Goal: Transaction & Acquisition: Purchase product/service

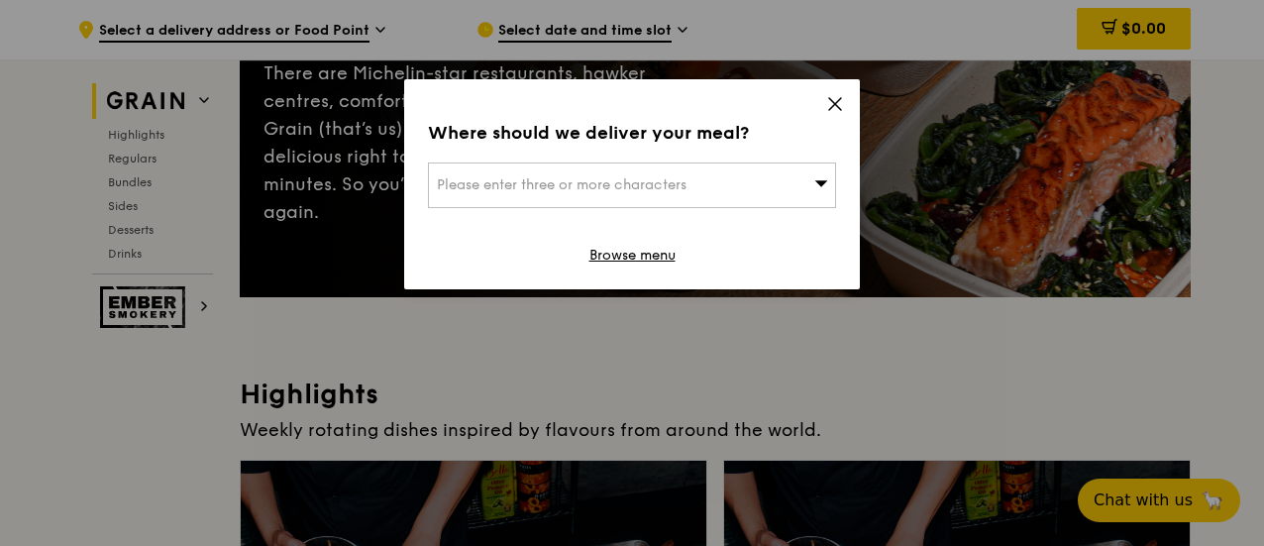
click at [614, 178] on span "Please enter three or more characters" at bounding box center [562, 184] width 250 height 17
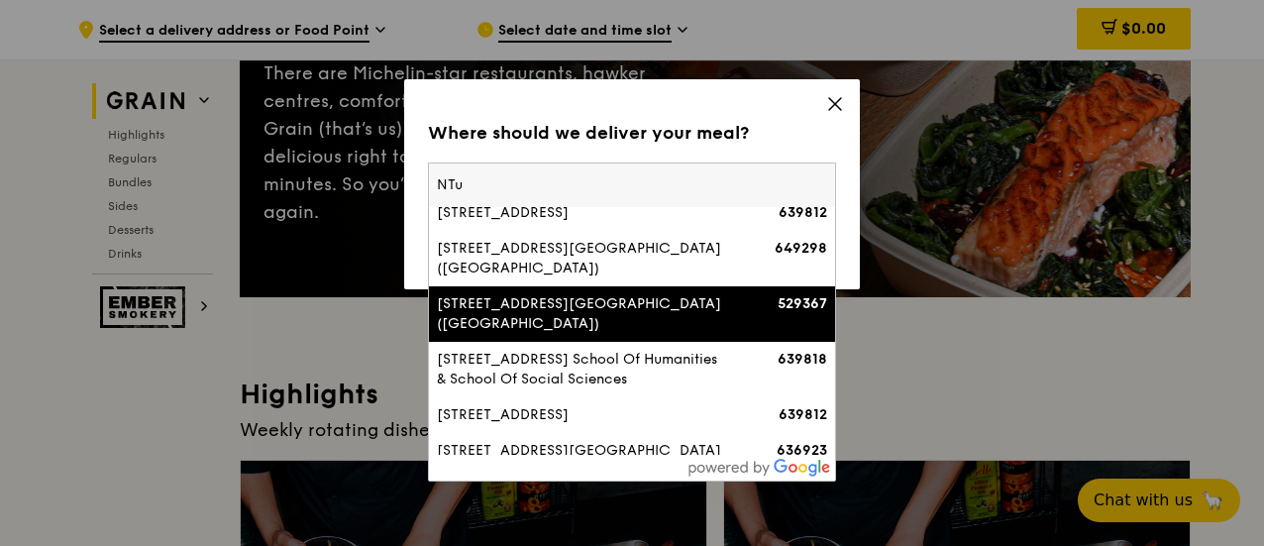
scroll to position [99, 0]
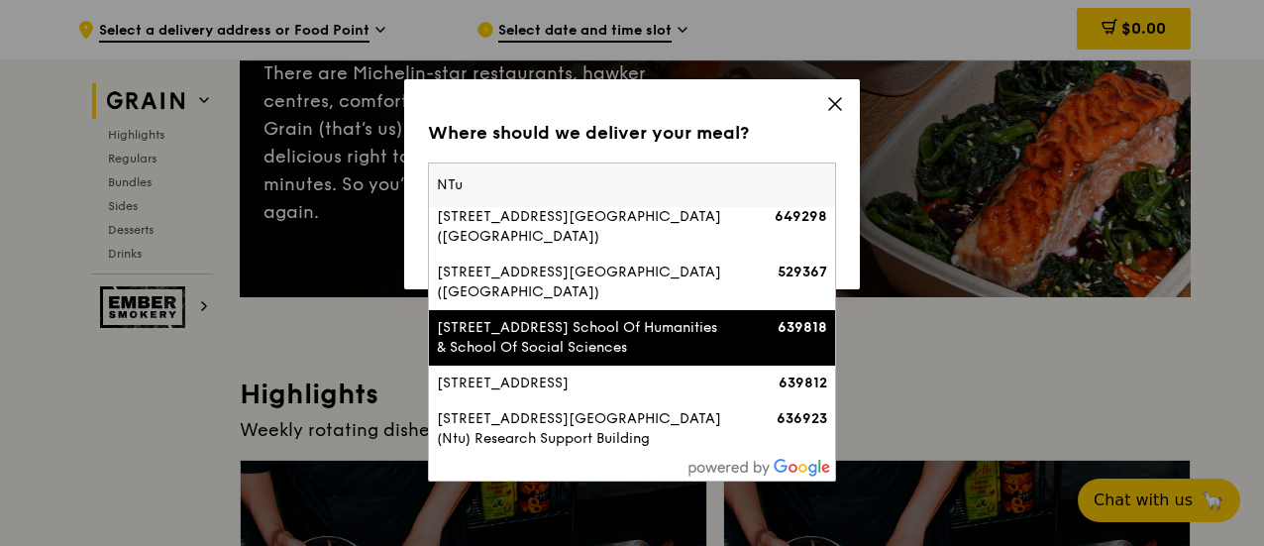
type input "NTu"
click at [677, 344] on div "[STREET_ADDRESS] School Of Humanities & School Of Social Sciences" at bounding box center [583, 338] width 293 height 40
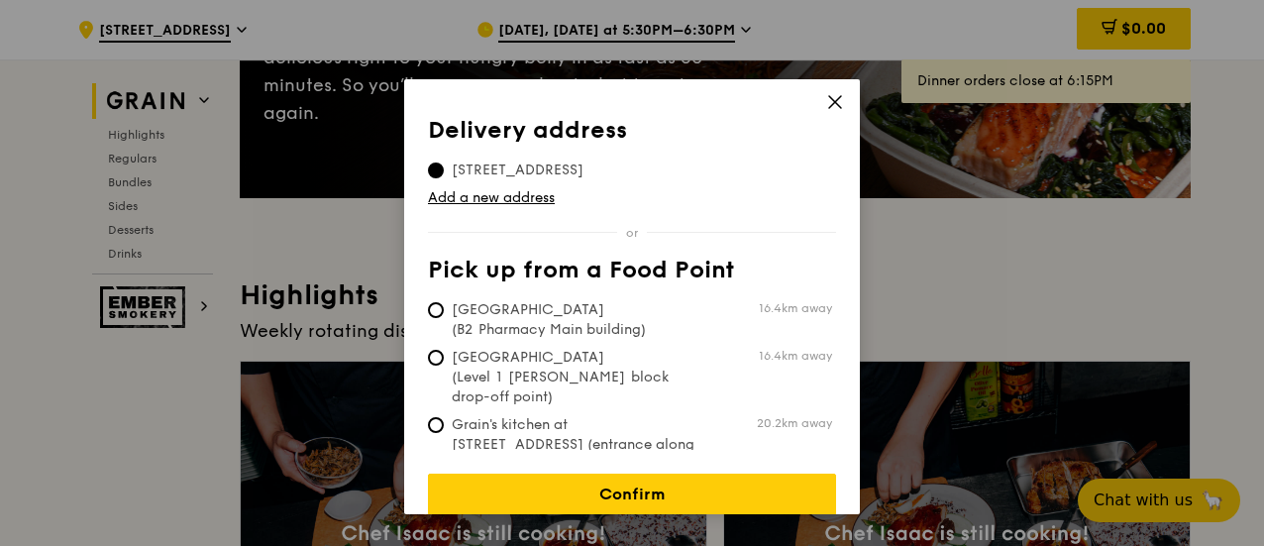
scroll to position [0, 0]
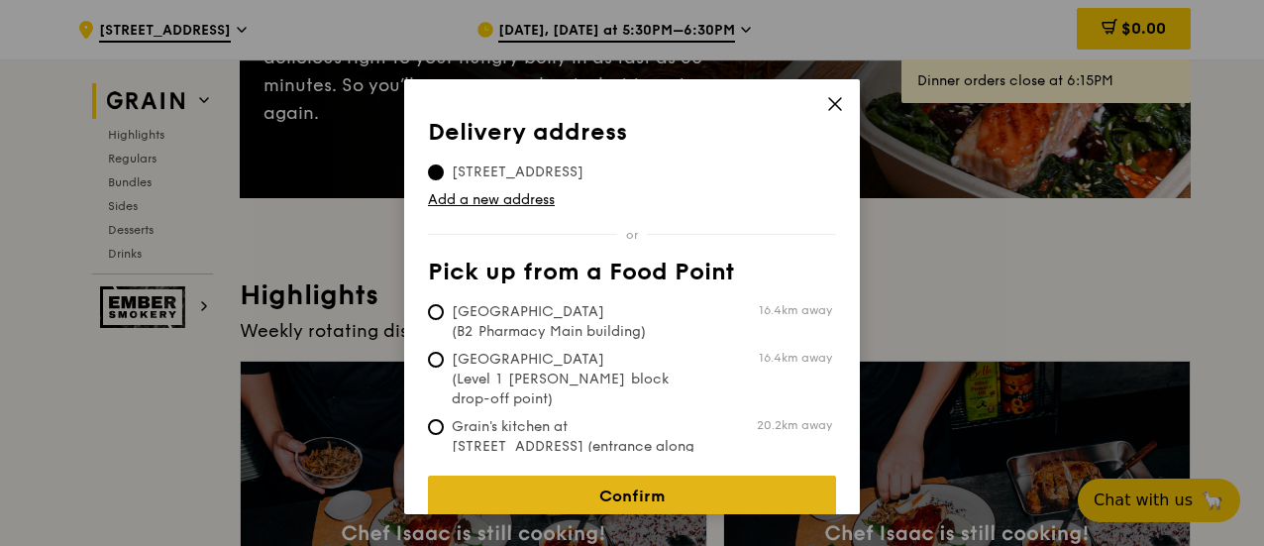
click at [615, 488] on link "Confirm" at bounding box center [632, 497] width 408 height 42
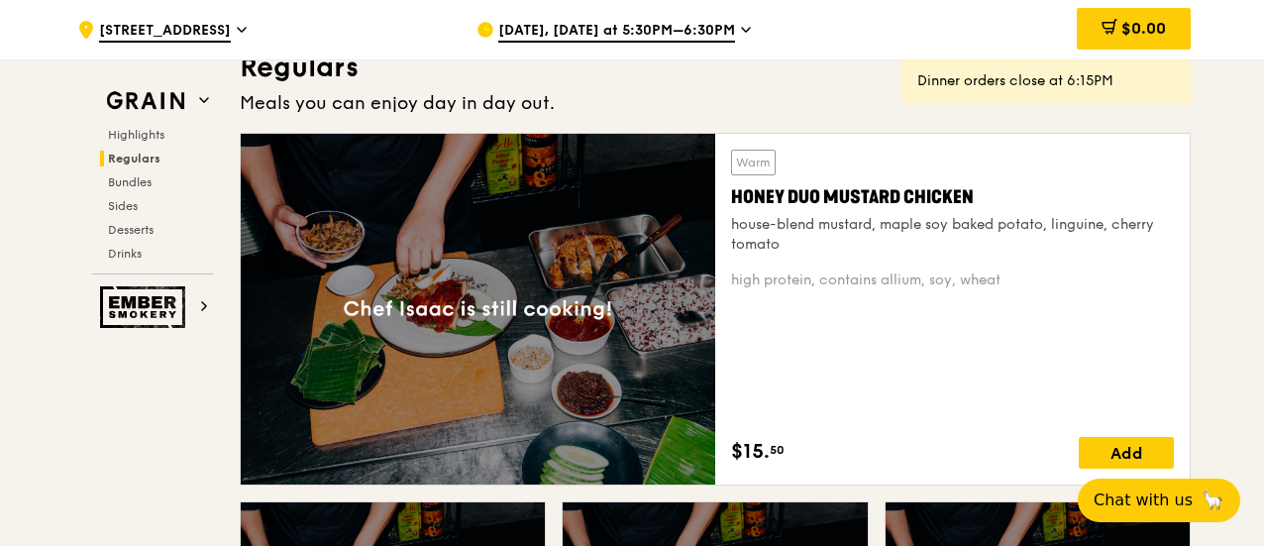
scroll to position [1684, 0]
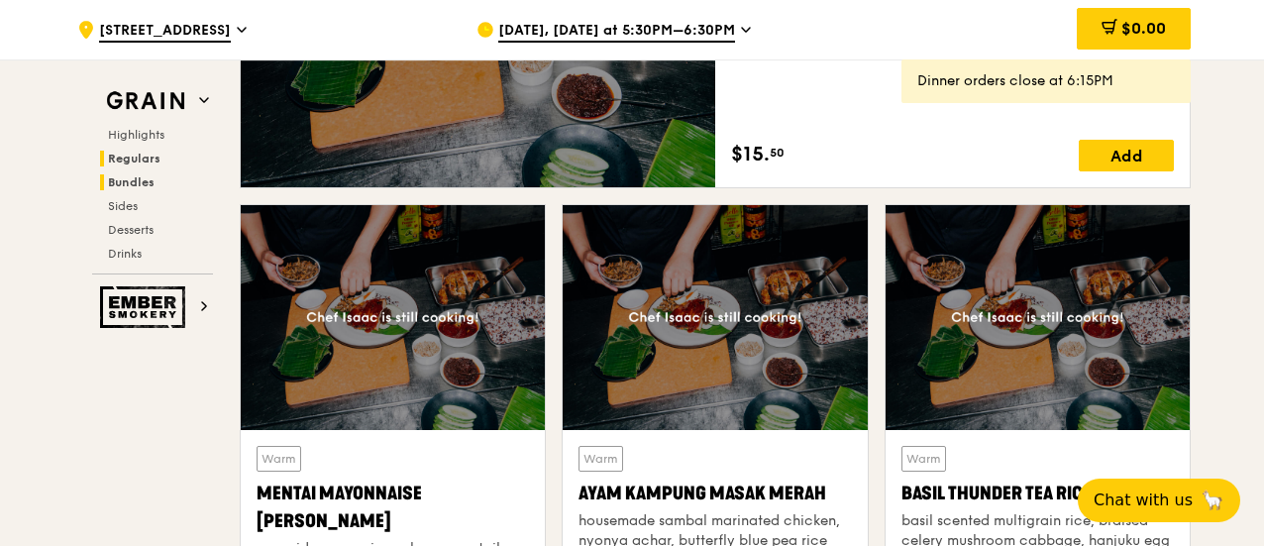
click at [137, 187] on span "Bundles" at bounding box center [131, 182] width 47 height 14
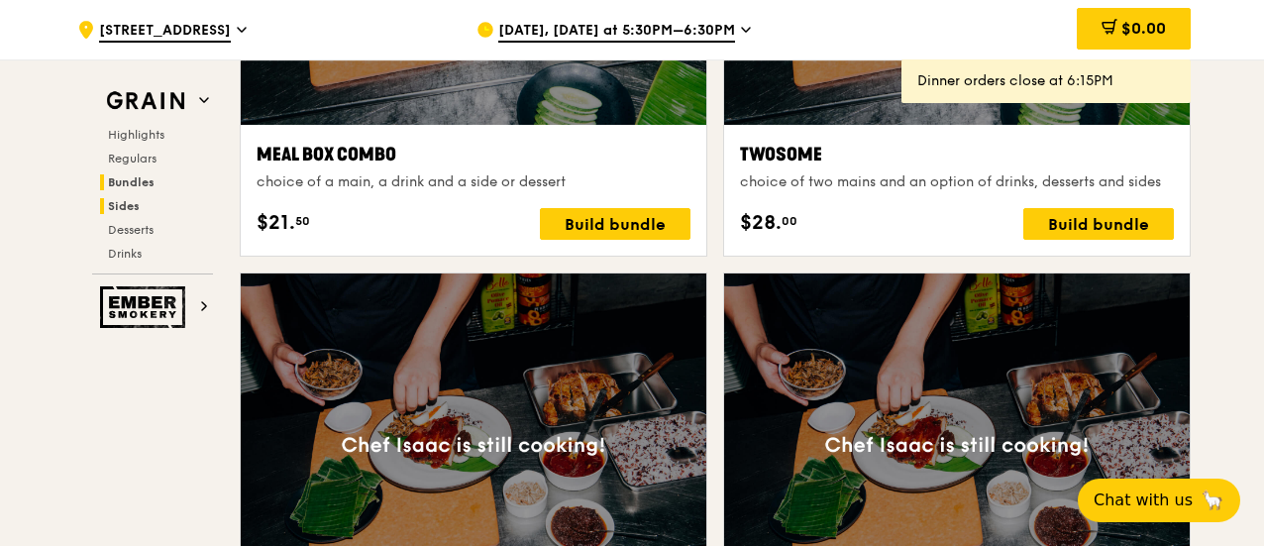
scroll to position [3317, 0]
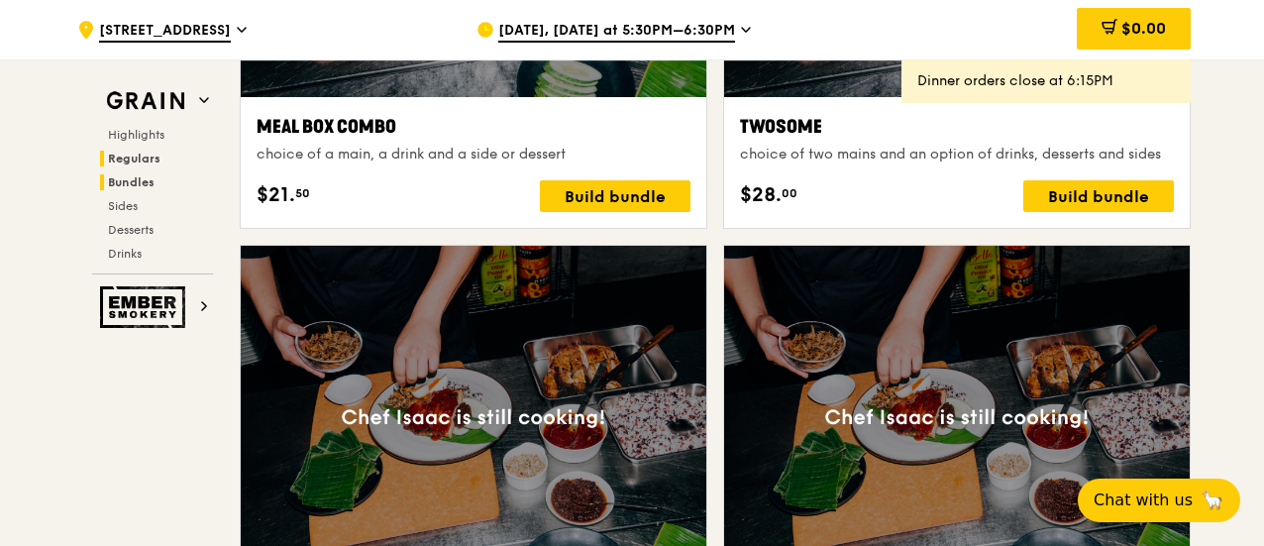
click at [134, 163] on span "Regulars" at bounding box center [134, 159] width 53 height 14
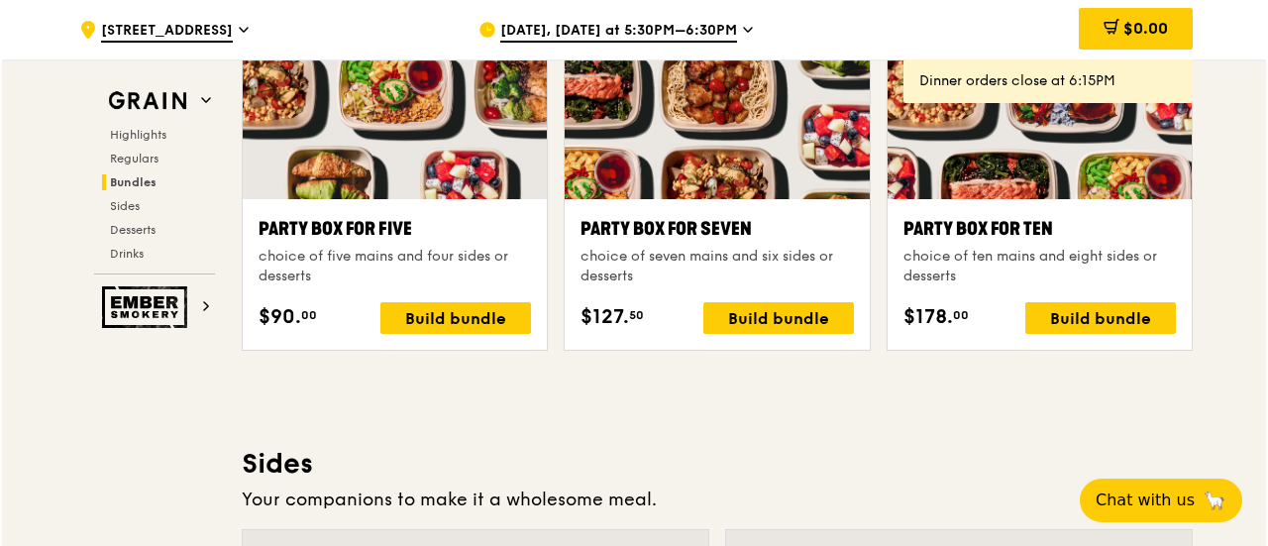
scroll to position [3950, 0]
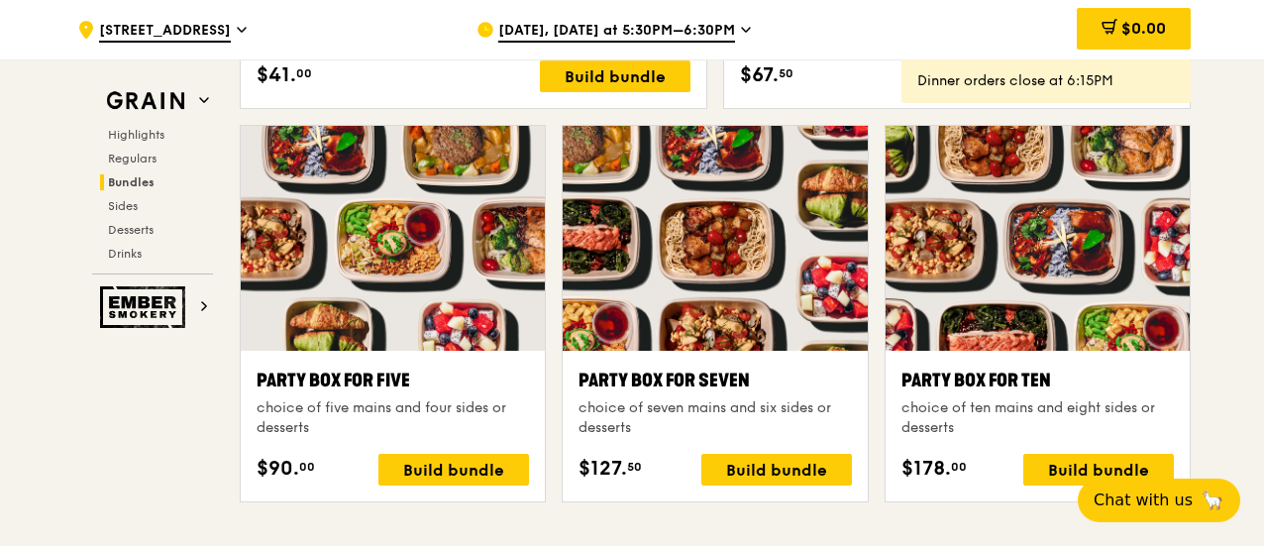
click at [1028, 230] on div at bounding box center [1038, 238] width 304 height 225
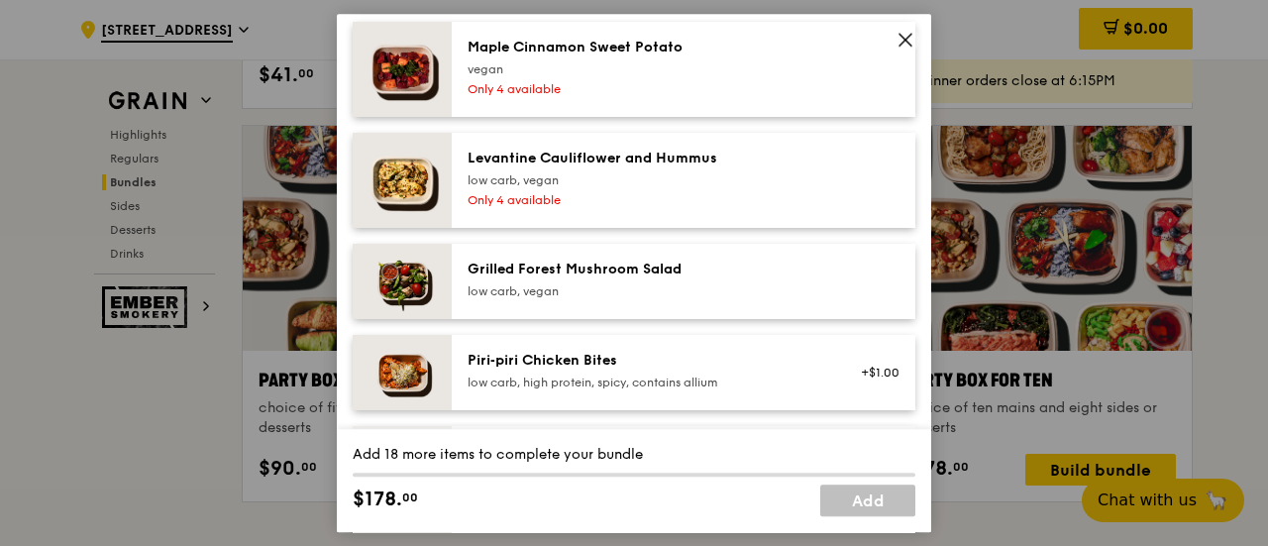
scroll to position [933, 0]
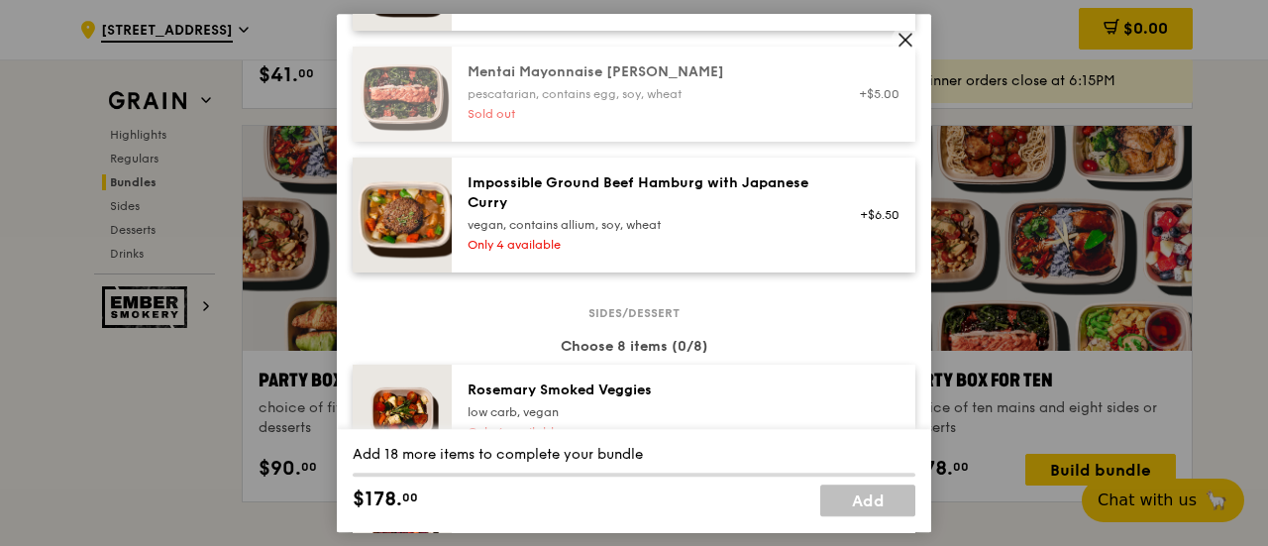
click at [904, 34] on icon at bounding box center [906, 40] width 18 height 18
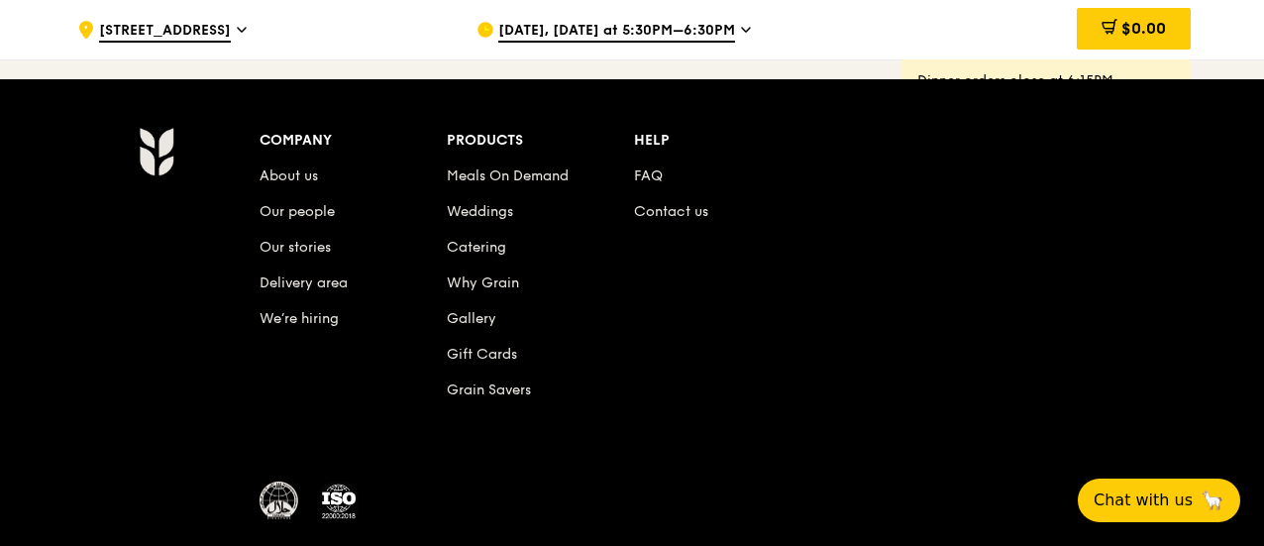
scroll to position [8599, 0]
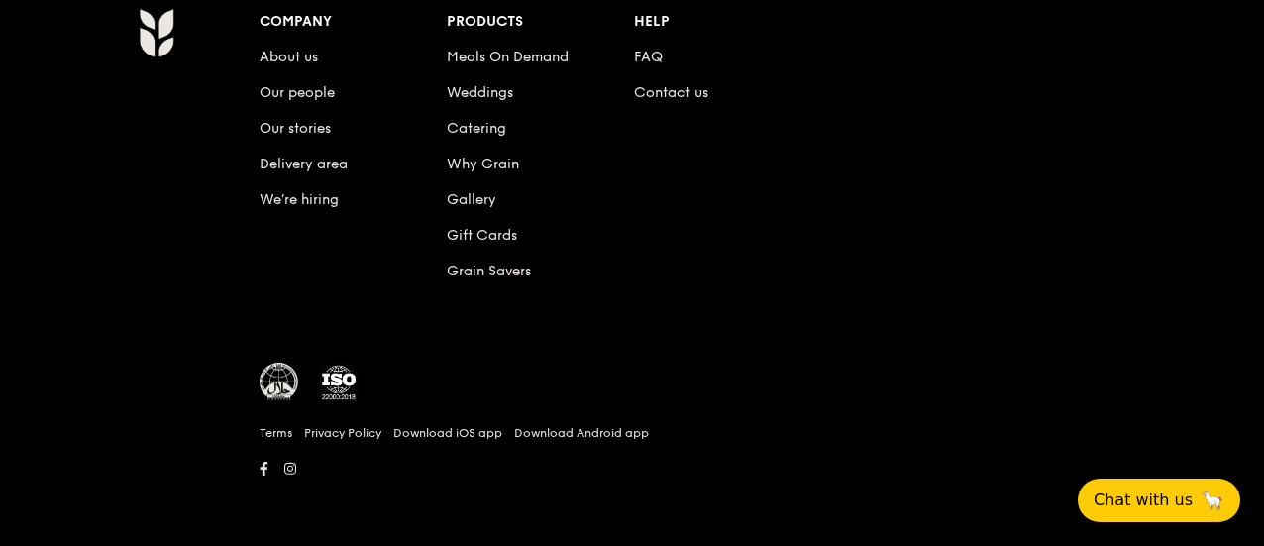
click at [74, 408] on div "Company About us Our people Our stories Delivery area We’re hiring Products Mea…" at bounding box center [632, 253] width 1264 height 587
